Goal: Check status: Check status

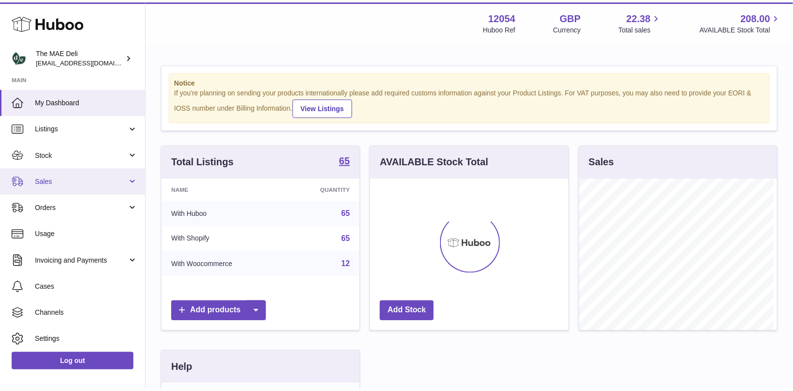
scroll to position [153, 201]
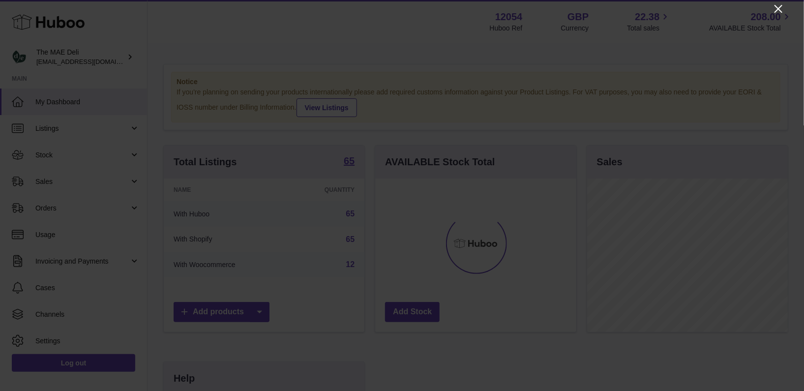
click at [780, 10] on icon "Close" at bounding box center [779, 9] width 8 height 8
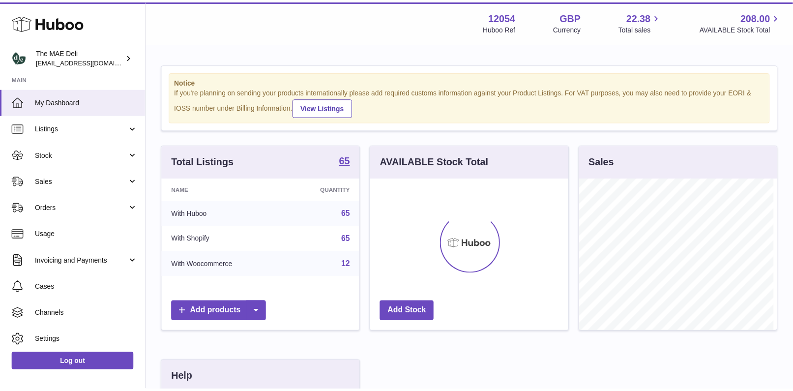
scroll to position [491647, 491603]
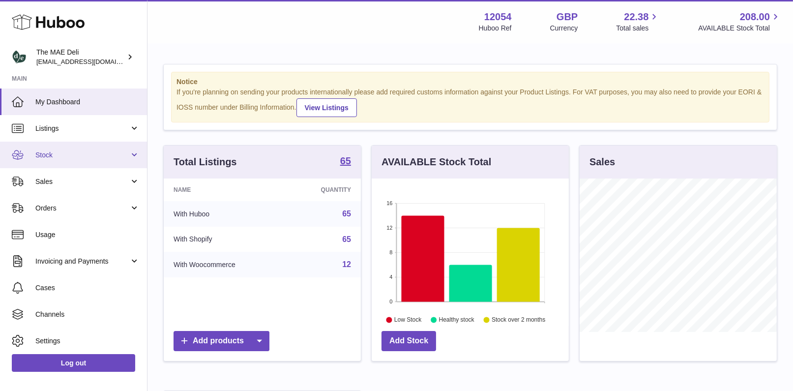
click at [62, 156] on span "Stock" at bounding box center [82, 154] width 94 height 9
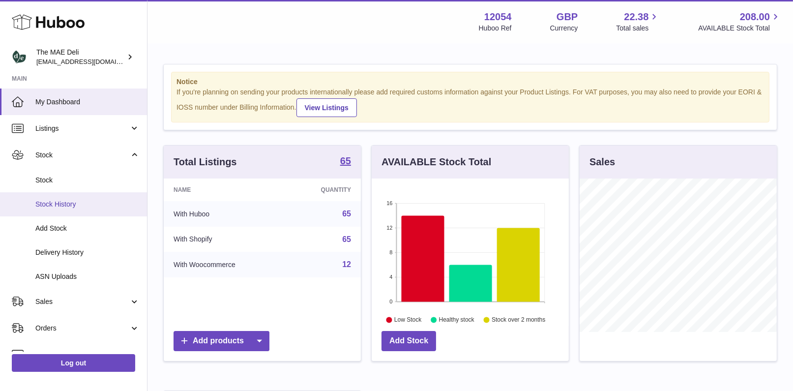
click at [83, 204] on span "Stock History" at bounding box center [87, 204] width 104 height 9
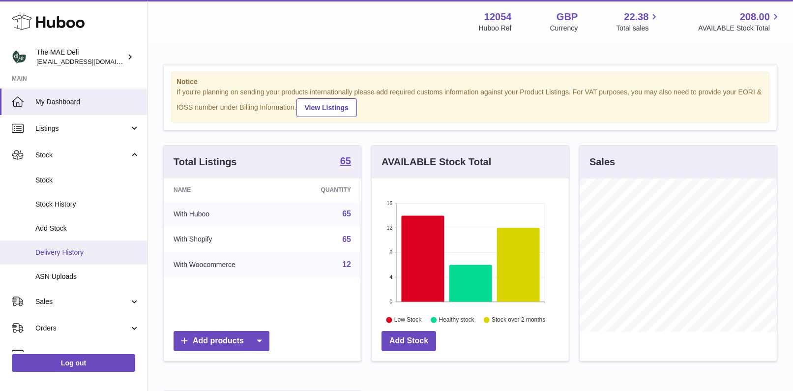
click at [88, 255] on span "Delivery History" at bounding box center [87, 252] width 104 height 9
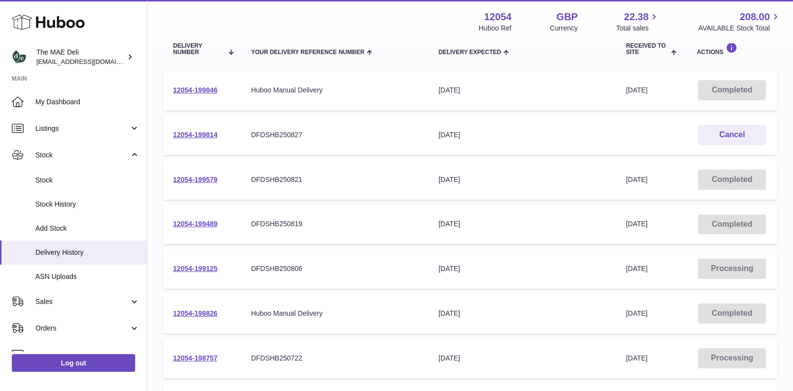
scroll to position [129, 0]
click at [416, 33] on div "Menu Huboo 12054 Huboo Ref GBP Currency 22.38 Total sales 208.00 AVAILABLE Stoc…" at bounding box center [471, 21] width 646 height 43
click at [207, 94] on td "12054-199846" at bounding box center [202, 91] width 78 height 40
click at [207, 93] on link "12054-199846" at bounding box center [195, 91] width 44 height 8
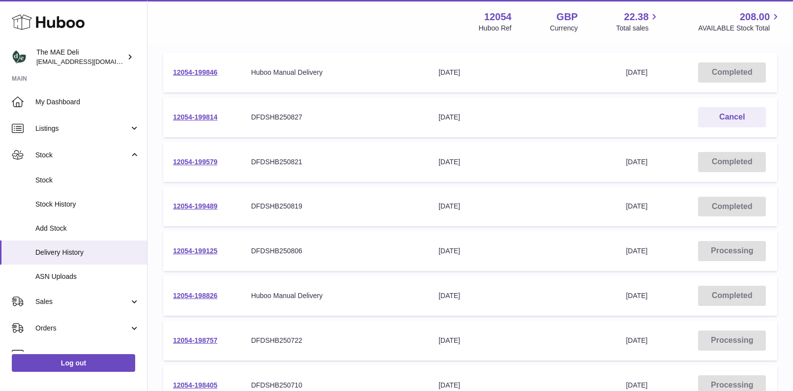
scroll to position [147, 0]
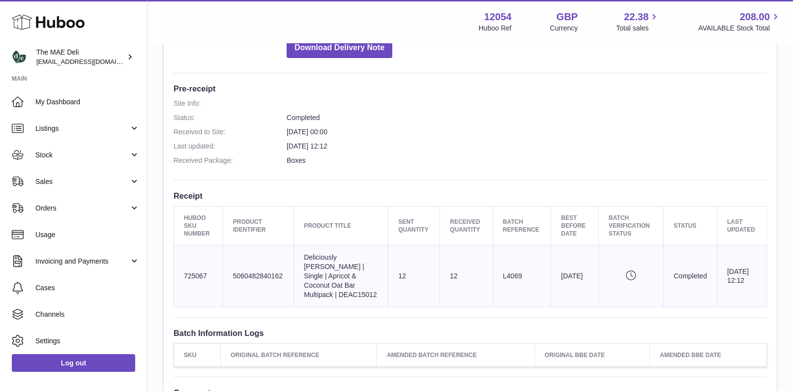
scroll to position [187, 0]
